Goal: Task Accomplishment & Management: Complete application form

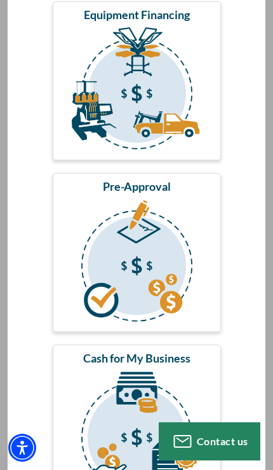
scroll to position [279, 0]
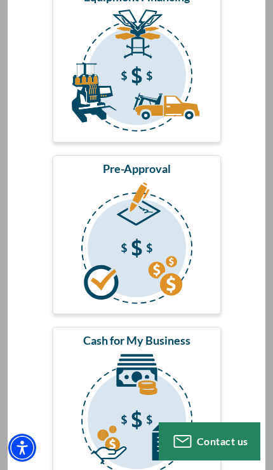
click at [212, 233] on img "submit" at bounding box center [136, 244] width 163 height 127
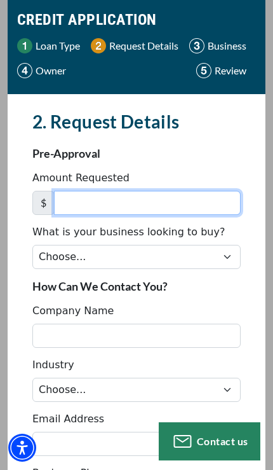
click at [198, 208] on input "Amount Requested" at bounding box center [147, 203] width 187 height 24
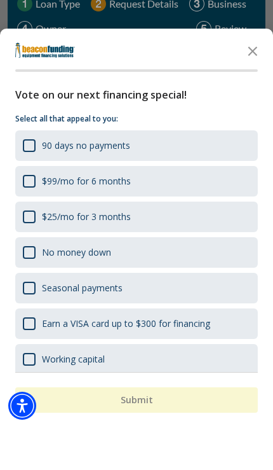
type input "1"
click at [257, 79] on icon "Close the survey" at bounding box center [252, 91] width 25 height 25
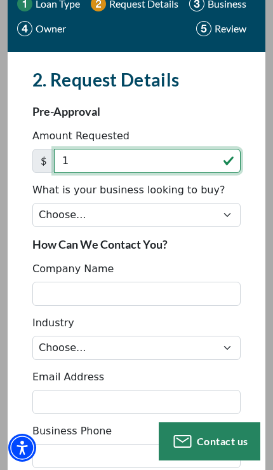
click at [175, 165] on input "1" at bounding box center [147, 161] width 187 height 24
type input "120,000"
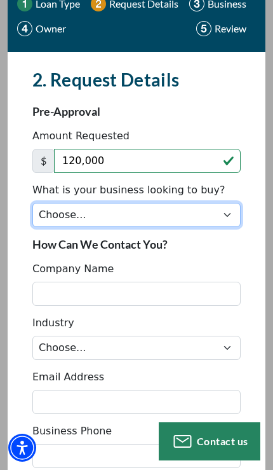
click at [74, 220] on select "Choose... Backhoe Boom/Bucket Truck Chipper Commercial Mower Crane DTG/DTF Prin…" at bounding box center [136, 215] width 208 height 24
select select "5"
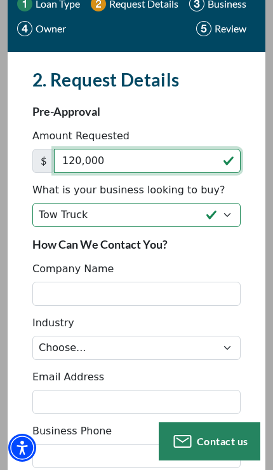
click at [189, 165] on input "120,000" at bounding box center [147, 161] width 187 height 24
type input "130,000"
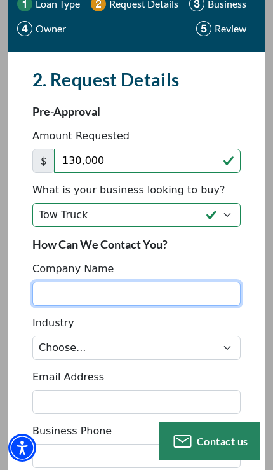
click at [184, 293] on input "Company Name" at bounding box center [136, 293] width 208 height 24
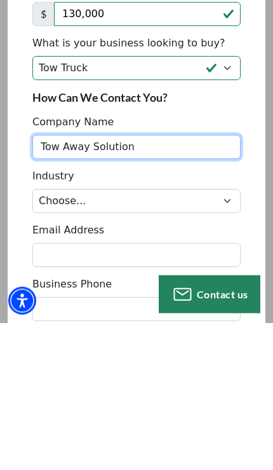
type input "Tow Away Solution"
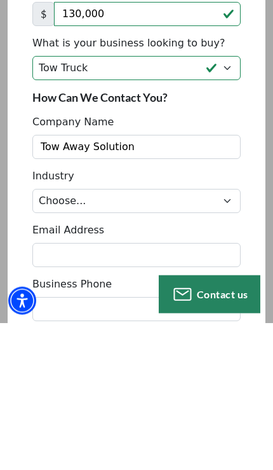
scroll to position [242, 0]
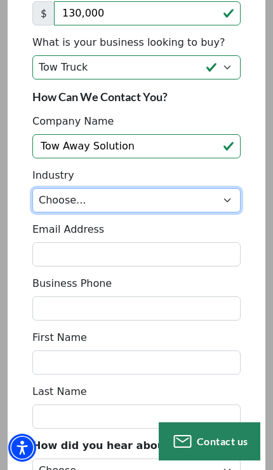
click at [215, 205] on select "Choose... Towing Landscape/Hardscape Decorated Apparel Septic Light Constructio…" at bounding box center [136, 200] width 208 height 24
select select "1"
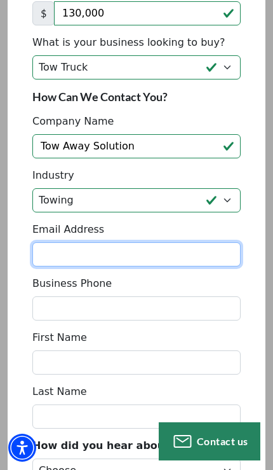
click at [168, 252] on input "Email Address" at bounding box center [136, 254] width 208 height 24
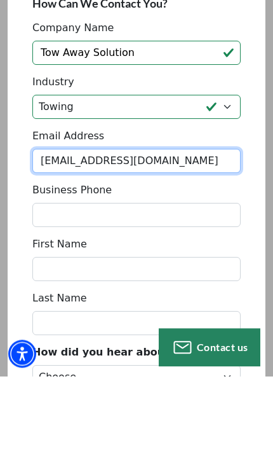
type input "tow-awaysolution@outlook.com"
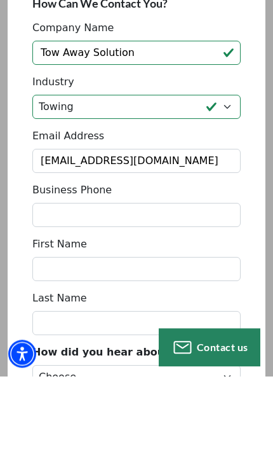
scroll to position [335, 0]
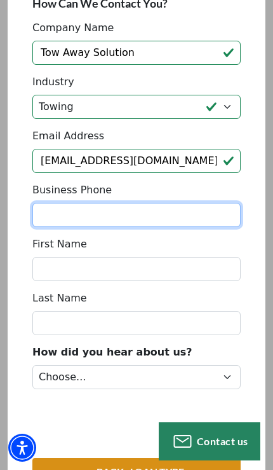
click at [177, 217] on input "Business Phone" at bounding box center [136, 215] width 208 height 24
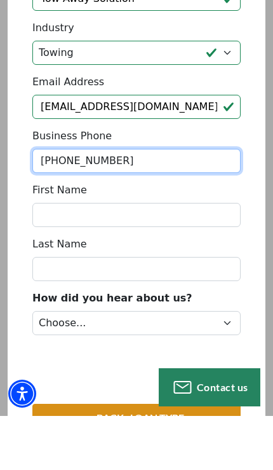
type input "(626) 465-6510"
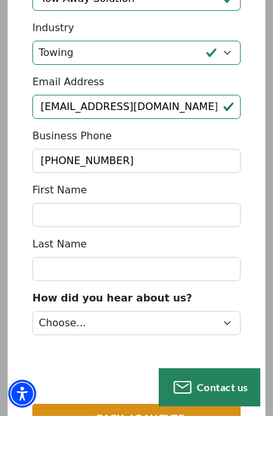
scroll to position [389, 0]
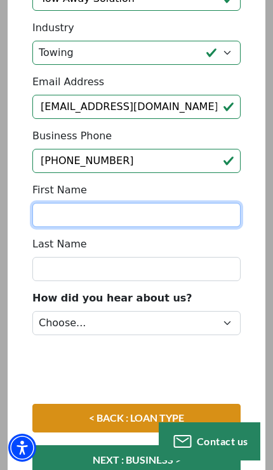
click at [169, 220] on input "First Name" at bounding box center [136, 215] width 208 height 24
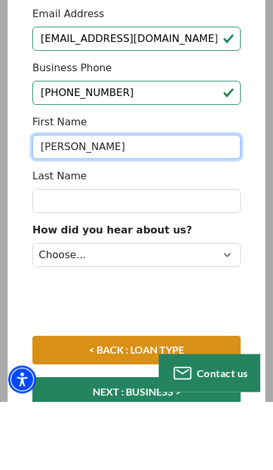
type input "Michael"
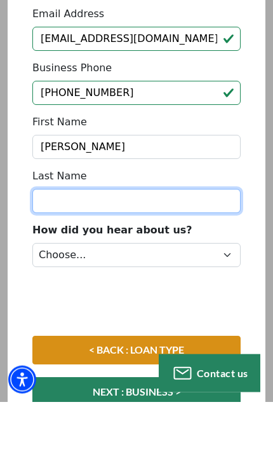
click at [62, 257] on input "Last Name" at bounding box center [136, 269] width 208 height 24
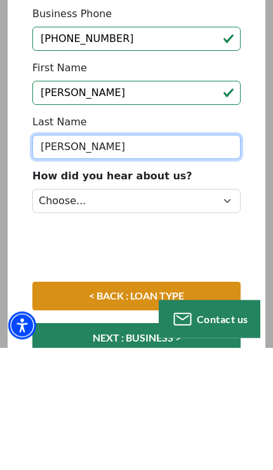
type input "Munoz"
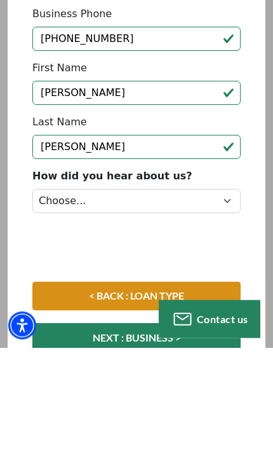
scroll to position [512, 0]
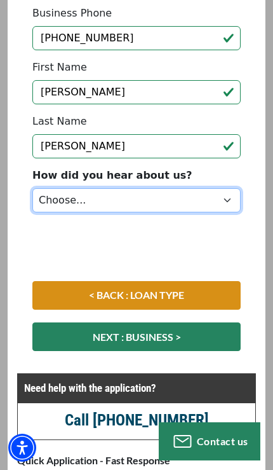
click at [77, 206] on select "Choose... Internet Search Vendor Referral Word of Mouth Client Referral Email E…" at bounding box center [136, 200] width 208 height 24
select select "5"
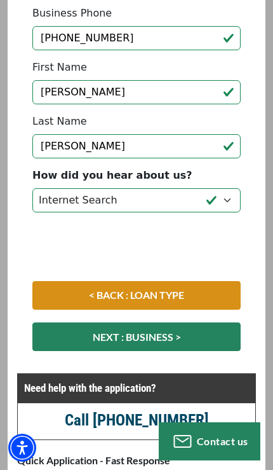
click at [85, 337] on button "NEXT : BUSINESS >" at bounding box center [136, 336] width 208 height 29
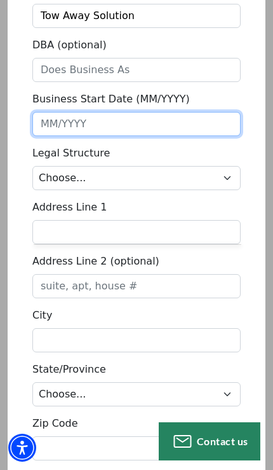
click at [58, 130] on input "Business Start Date (MM/YYYY)" at bounding box center [136, 124] width 208 height 24
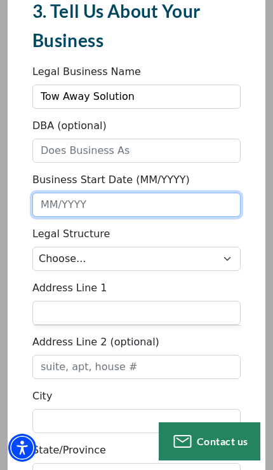
scroll to position [163, 0]
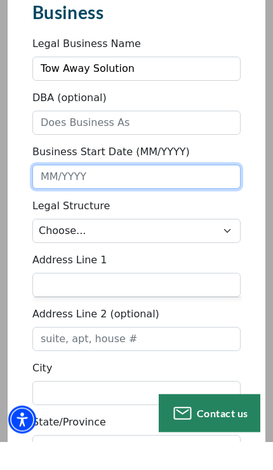
type input "0"
type input "11/2023"
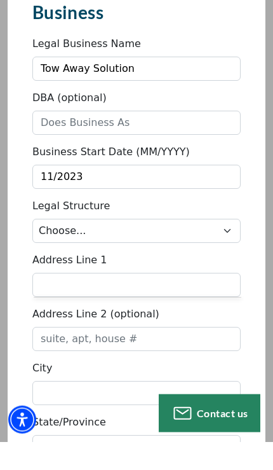
scroll to position [192, 0]
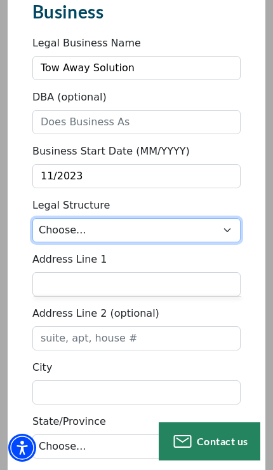
click at [199, 231] on select "Choose... Corporation LLC LLP Municipality Non-Profit Partnership Proprietorship" at bounding box center [136, 230] width 208 height 24
select select "2"
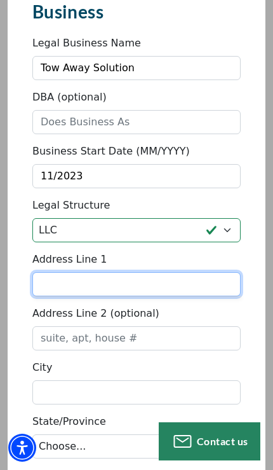
click at [156, 294] on input "Address Line 1" at bounding box center [136, 284] width 208 height 24
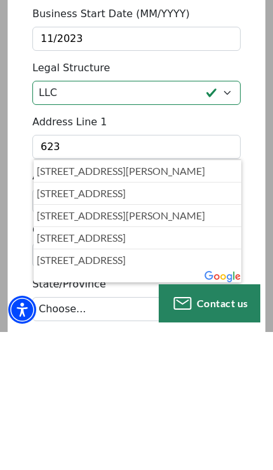
click at [189, 301] on p "623 Turnbull Canyon Road, La Puente, CA, USA" at bounding box center [137, 308] width 201 height 15
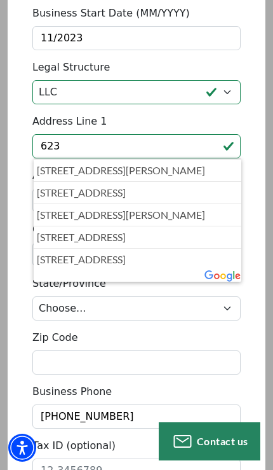
type input "623 Turnbull Canyon Road"
type input "La Puente"
select select "6"
type input "91746"
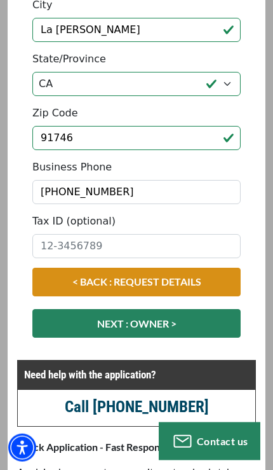
scroll to position [562, 0]
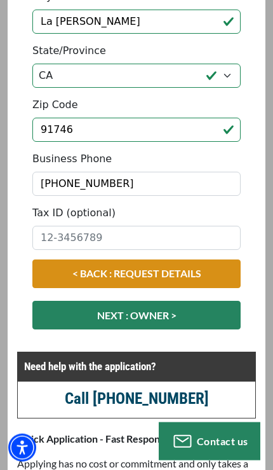
click at [196, 320] on button "NEXT : OWNER >" at bounding box center [136, 315] width 208 height 29
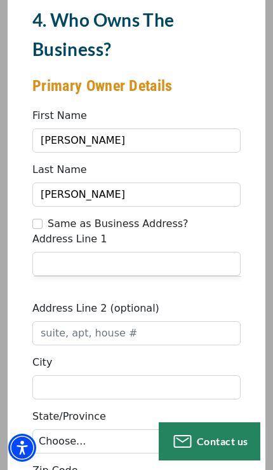
scroll to position [152, 0]
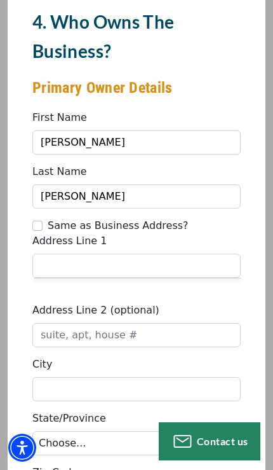
click at [36, 226] on input "Same as Business Address?" at bounding box center [37, 225] width 10 height 10
checkbox input "true"
type input "623 Turnbull Canyon Road"
type input "La Puente"
select select "6"
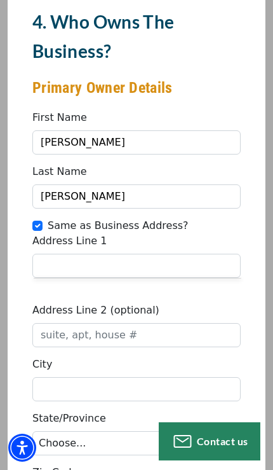
type input "91746"
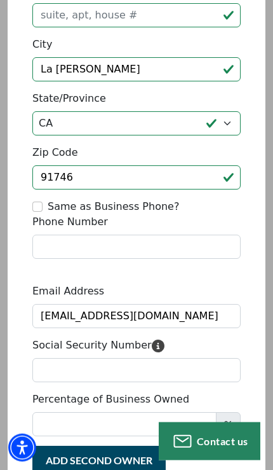
scroll to position [474, 0]
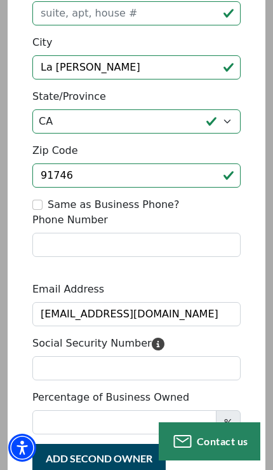
click at [39, 208] on input "Same as Business Phone?" at bounding box center [37, 204] width 10 height 10
checkbox input "true"
type input "(626) 465-6510"
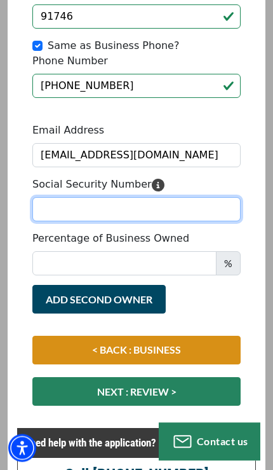
click at [60, 202] on input "Social Security Number" at bounding box center [136, 209] width 208 height 24
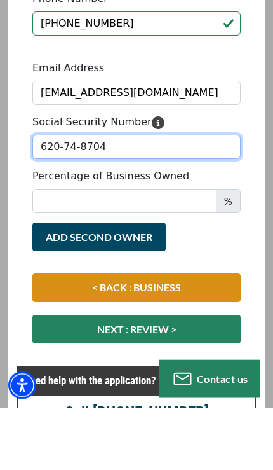
type input "620-74-8704"
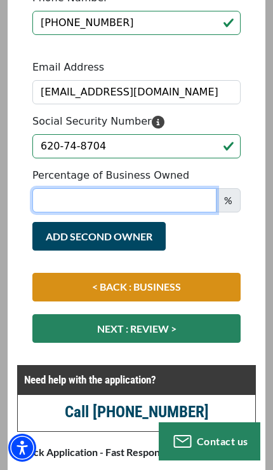
click at [65, 201] on input "Percentage of Business Owned" at bounding box center [124, 200] width 184 height 24
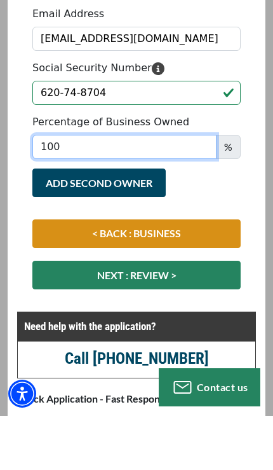
type input "100"
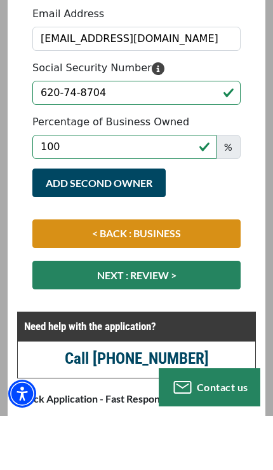
scroll to position [750, 0]
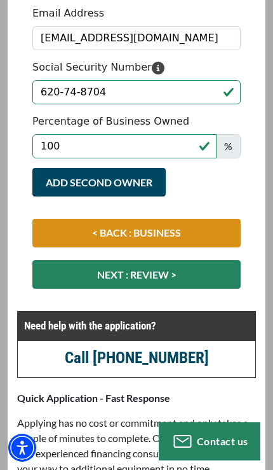
click at [248, 328] on p "Need help with the application?" at bounding box center [136, 325] width 225 height 15
click at [74, 276] on button "NEXT : REVIEW >" at bounding box center [136, 274] width 208 height 29
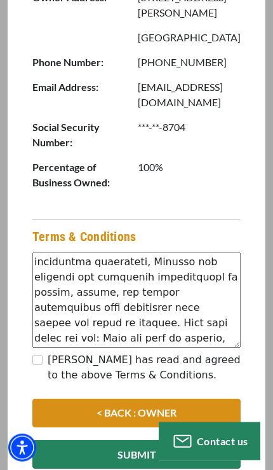
scroll to position [874, 0]
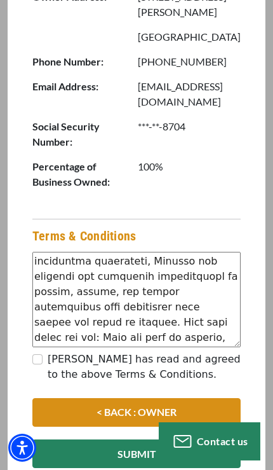
click at [39, 354] on input "Michael Munoz has read and agreed to the above Terms & Conditions." at bounding box center [37, 359] width 10 height 10
checkbox input "true"
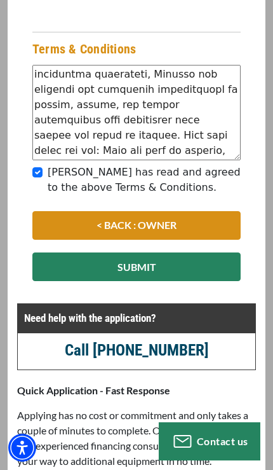
scroll to position [1042, 0]
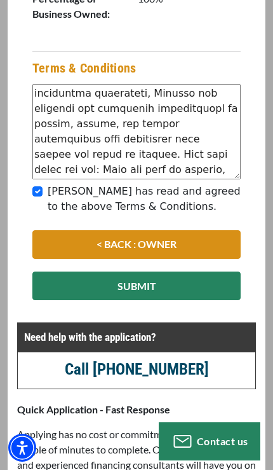
click at [197, 276] on button "SUBMIT" at bounding box center [136, 285] width 208 height 29
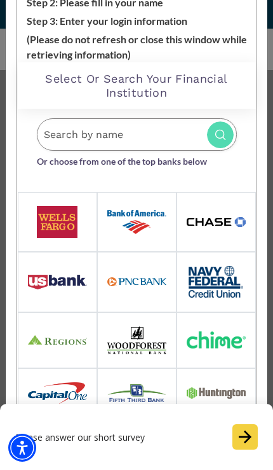
scroll to position [259, 0]
click at [53, 287] on img at bounding box center [57, 281] width 59 height 15
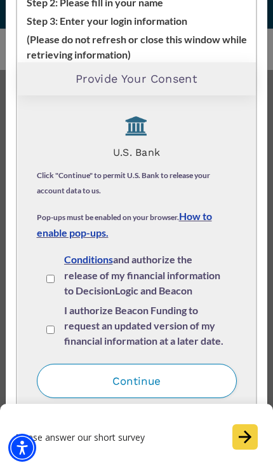
scroll to position [0, 0]
click at [58, 277] on div "I agree to the Terms and Conditions and authorize the release of my financial i…" at bounding box center [136, 277] width 181 height 51
click at [53, 279] on input "I agree to the Terms and Conditions and authorize the release of my financial i…" at bounding box center [50, 278] width 8 height 8
checkbox input "true"
click at [52, 329] on input "I authorize Beacon Funding to request an updated version of my financial inform…" at bounding box center [50, 329] width 8 height 8
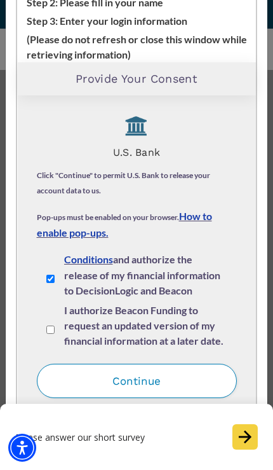
checkbox input "true"
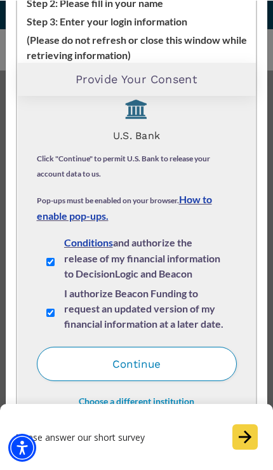
scroll to position [259, 0]
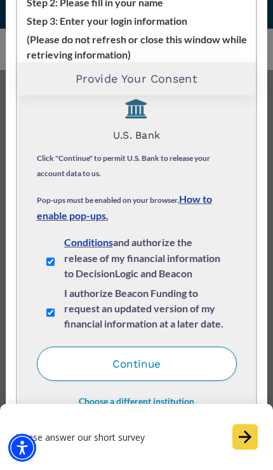
click at [189, 358] on button "Continue" at bounding box center [137, 363] width 200 height 34
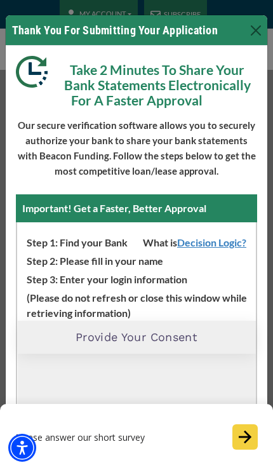
scroll to position [0, 0]
click at [254, 23] on button "Close" at bounding box center [256, 30] width 20 height 20
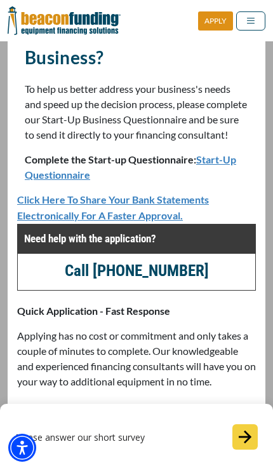
scroll to position [421, 0]
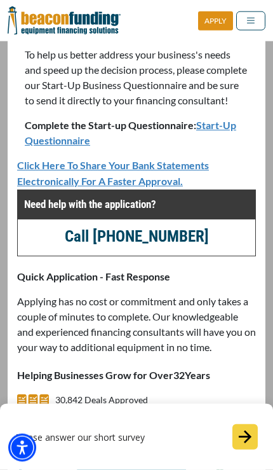
click at [137, 182] on link "Click Here To Share Your Bank Statements Electronically For A Faster Approval." at bounding box center [113, 173] width 192 height 28
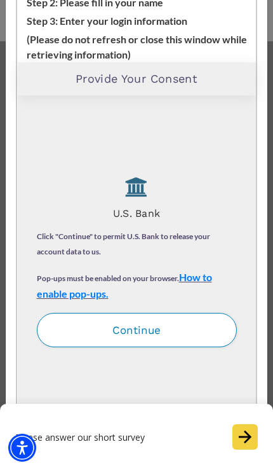
scroll to position [259, 0]
click at [159, 332] on button "Continue" at bounding box center [137, 330] width 200 height 34
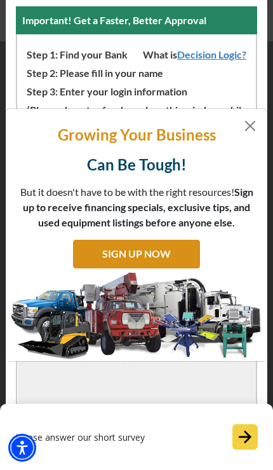
scroll to position [0, 0]
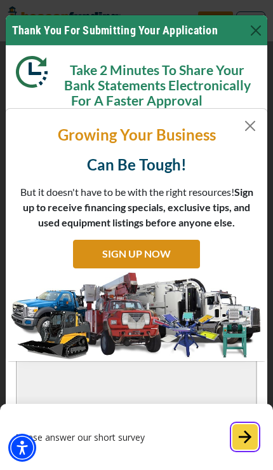
click at [250, 433] on icon "Start the survey" at bounding box center [245, 436] width 15 height 15
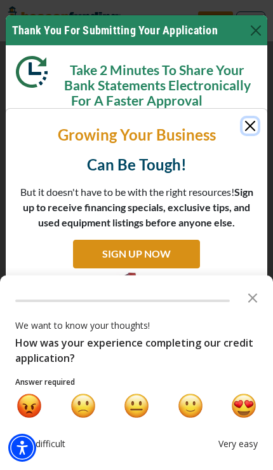
click at [194, 407] on div "happy" at bounding box center [191, 405] width 24 height 24
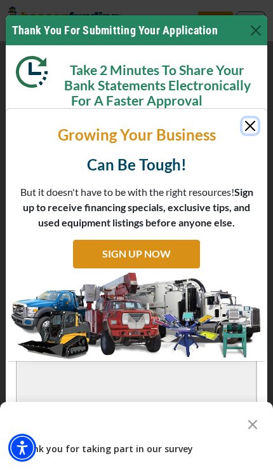
click at [253, 420] on icon "Close the survey" at bounding box center [252, 422] width 25 height 25
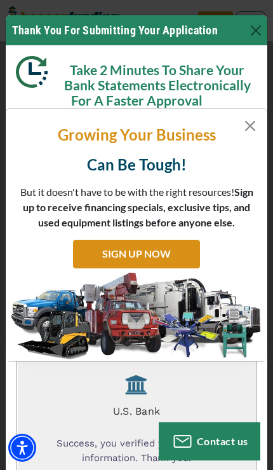
click at [240, 119] on div at bounding box center [136, 121] width 243 height 6
click at [252, 128] on button "Close" at bounding box center [250, 125] width 15 height 15
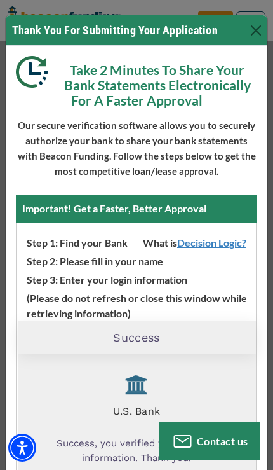
click at [244, 37] on div "Thank You For Submitting Your Application" at bounding box center [137, 30] width 262 height 30
click at [247, 32] on button "Close" at bounding box center [256, 30] width 20 height 20
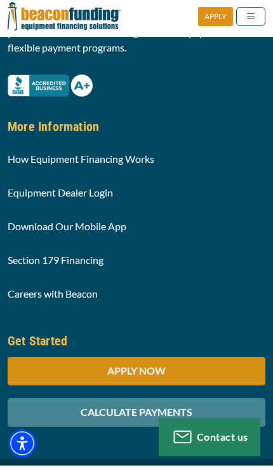
scroll to position [1276, 0]
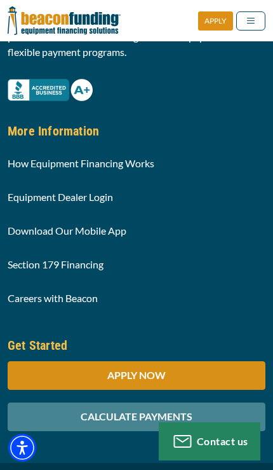
click at [194, 429] on div "CALCULATE PAYMENTS" at bounding box center [137, 416] width 258 height 29
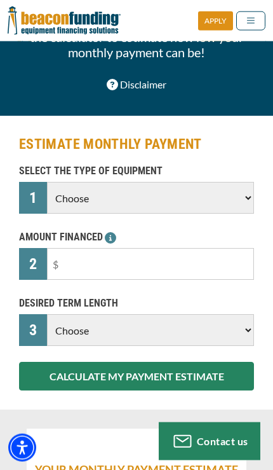
scroll to position [183, 0]
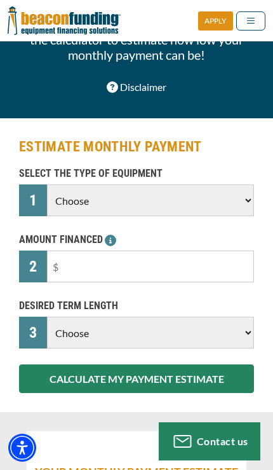
click at [226, 203] on select "Choose Backhoe Boom/Bucket Truck Chipper Commercial Mower Crane DTG/DTF Printin…" at bounding box center [150, 200] width 207 height 32
select select "5"
click at [187, 274] on input "text" at bounding box center [150, 266] width 207 height 32
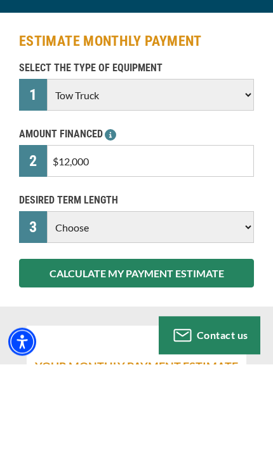
type input "$120,000"
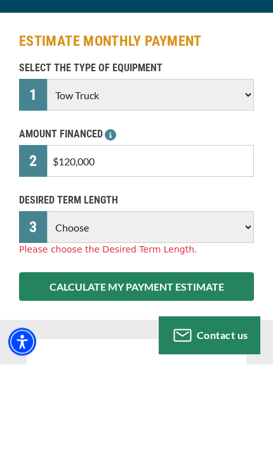
click at [208, 317] on select "Choose 36 Months 48 Months 60 Months 72 Months" at bounding box center [150, 333] width 207 height 32
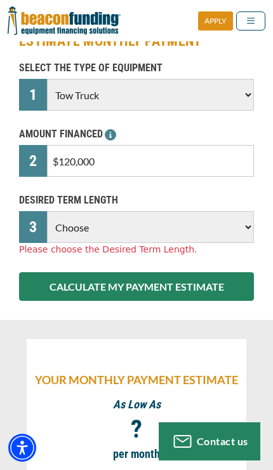
select select "72"
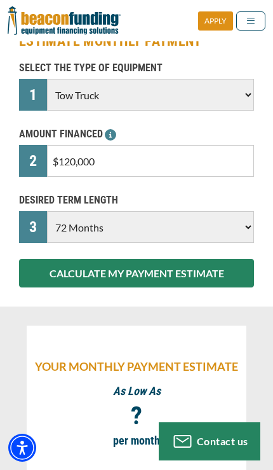
click at [212, 278] on button "CALCULATE MY PAYMENT ESTIMATE" at bounding box center [136, 273] width 235 height 29
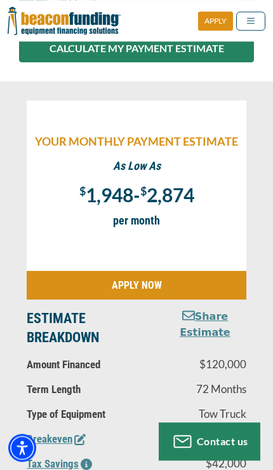
scroll to position [544, 0]
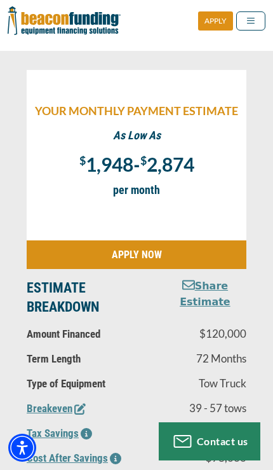
click at [266, 263] on div "YOUR MONTHLY PAYMENT ESTIMATE As Low As $ 1,948 - $ 2,874 ? per month APPLY NOW…" at bounding box center [136, 304] width 273 height 506
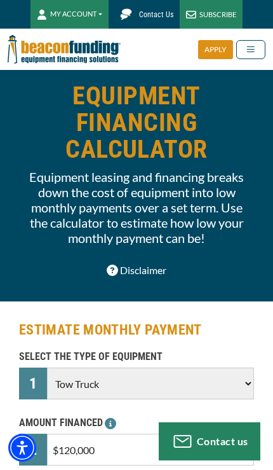
scroll to position [0, 0]
